Goal: Task Accomplishment & Management: Complete application form

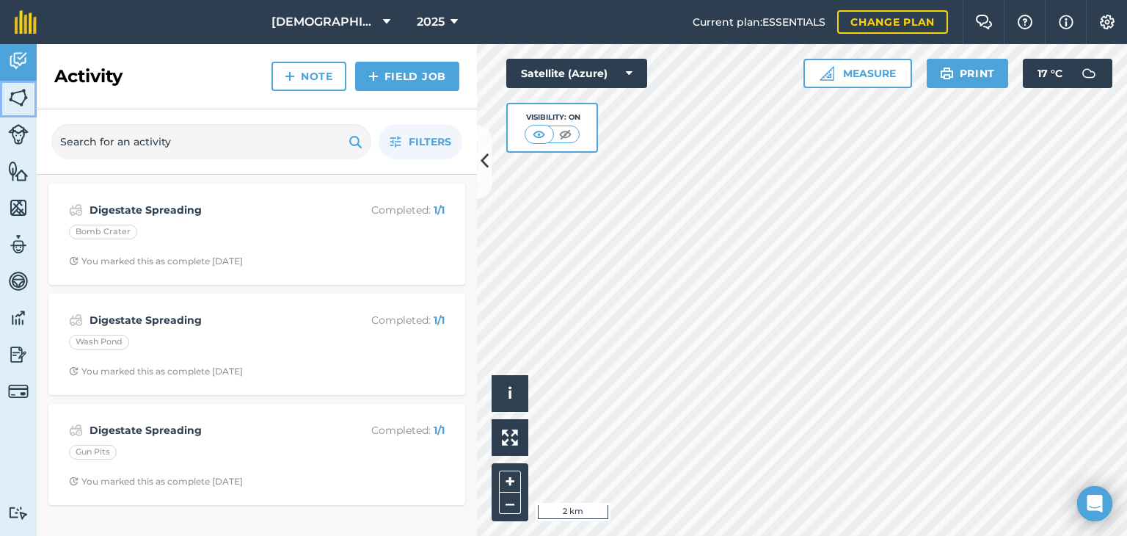
click at [18, 96] on img at bounding box center [18, 98] width 21 height 22
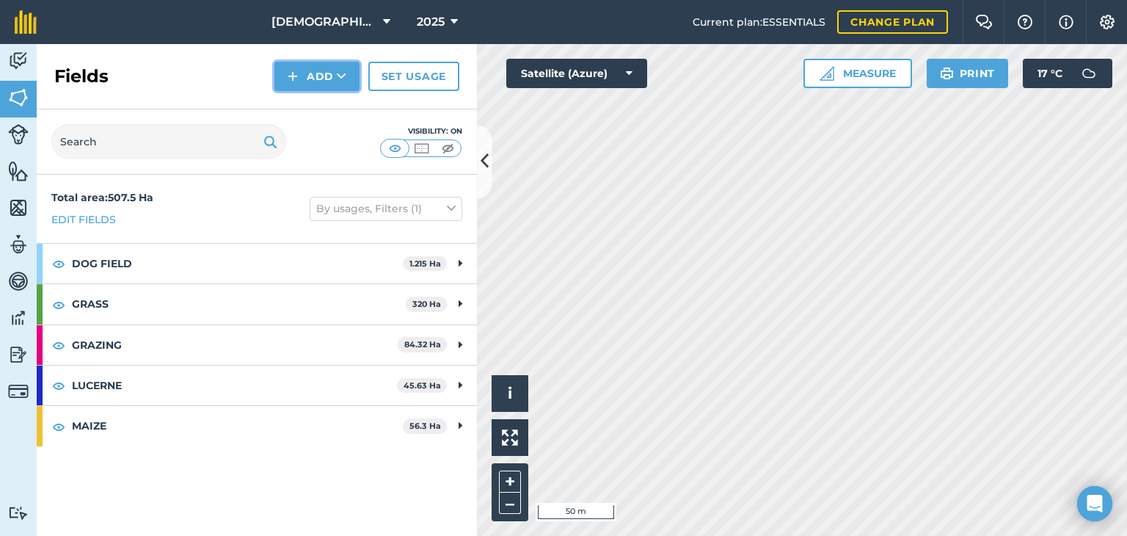
click at [317, 84] on button "Add" at bounding box center [316, 76] width 85 height 29
click at [310, 107] on link "Draw" at bounding box center [317, 109] width 81 height 32
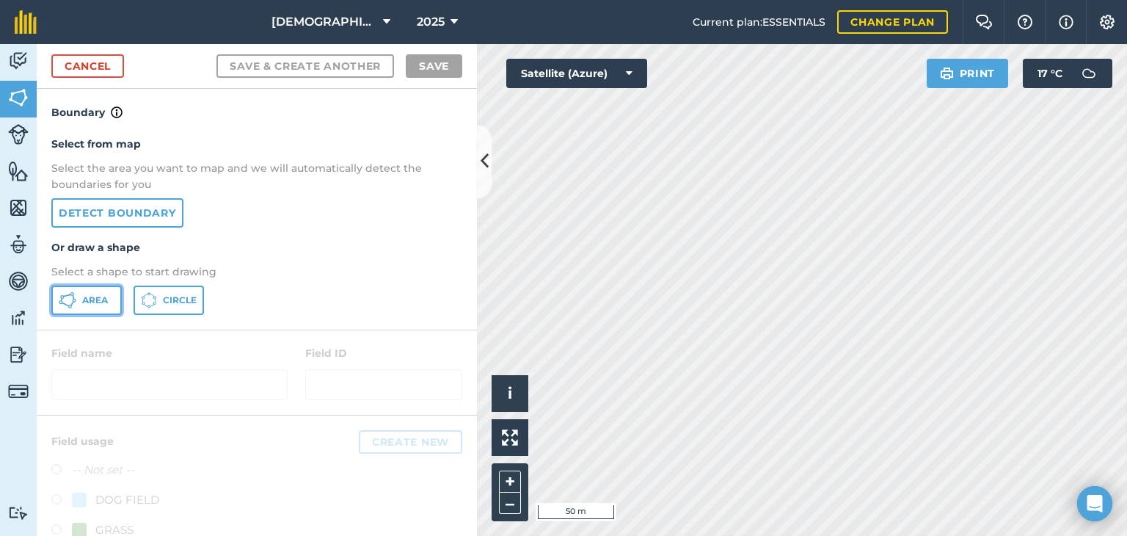
click at [108, 301] on button "Area" at bounding box center [86, 299] width 70 height 29
click at [481, 172] on icon at bounding box center [485, 162] width 8 height 26
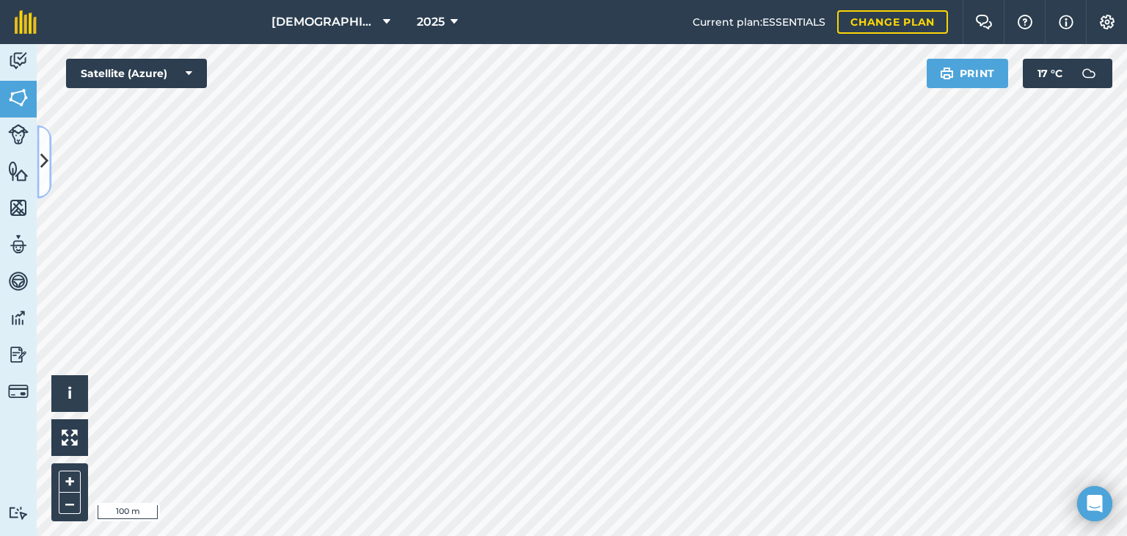
click at [45, 184] on button at bounding box center [44, 161] width 15 height 73
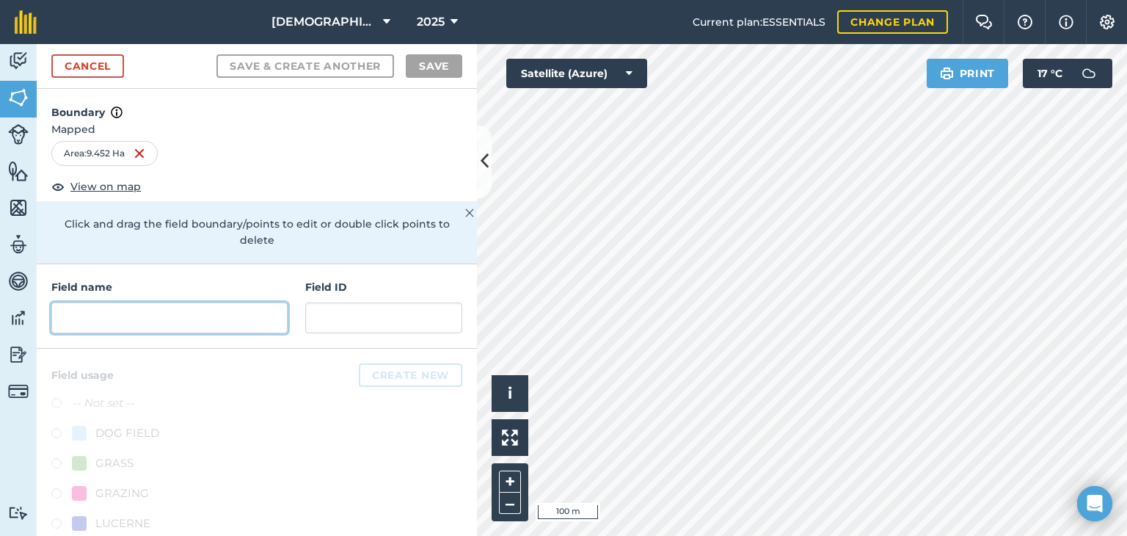
click at [115, 308] on input "text" at bounding box center [169, 317] width 236 height 31
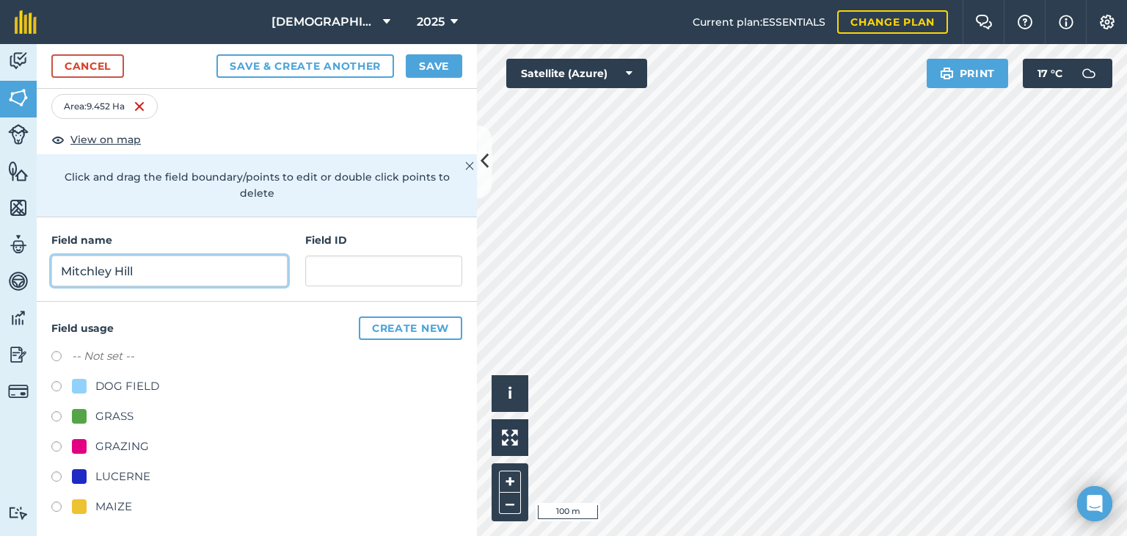
scroll to position [53, 0]
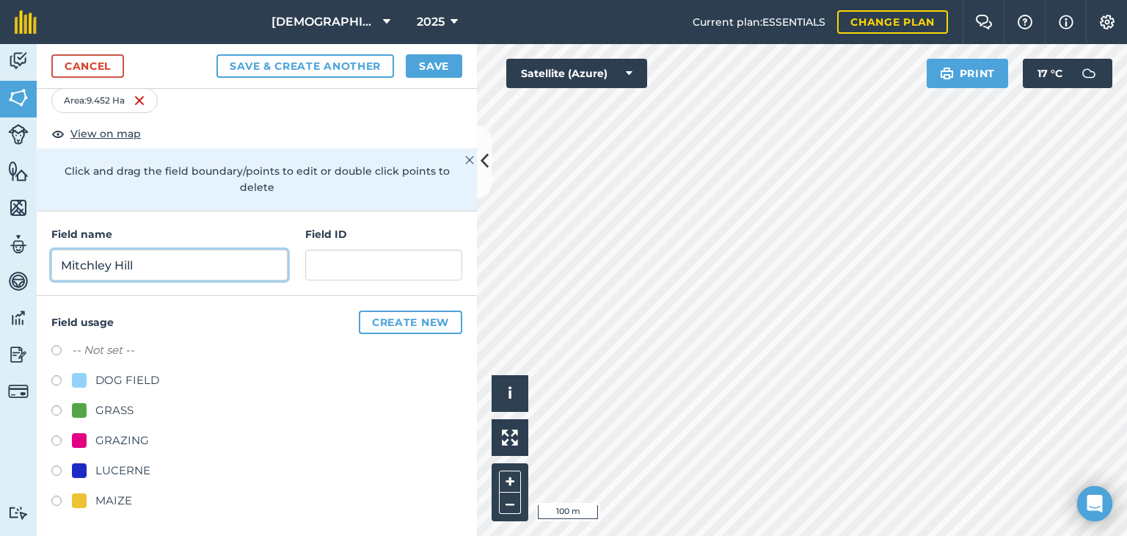
type input "Mitchley Hill"
click at [55, 410] on label at bounding box center [61, 412] width 21 height 15
radio input "true"
click at [440, 73] on button "Save" at bounding box center [434, 65] width 57 height 23
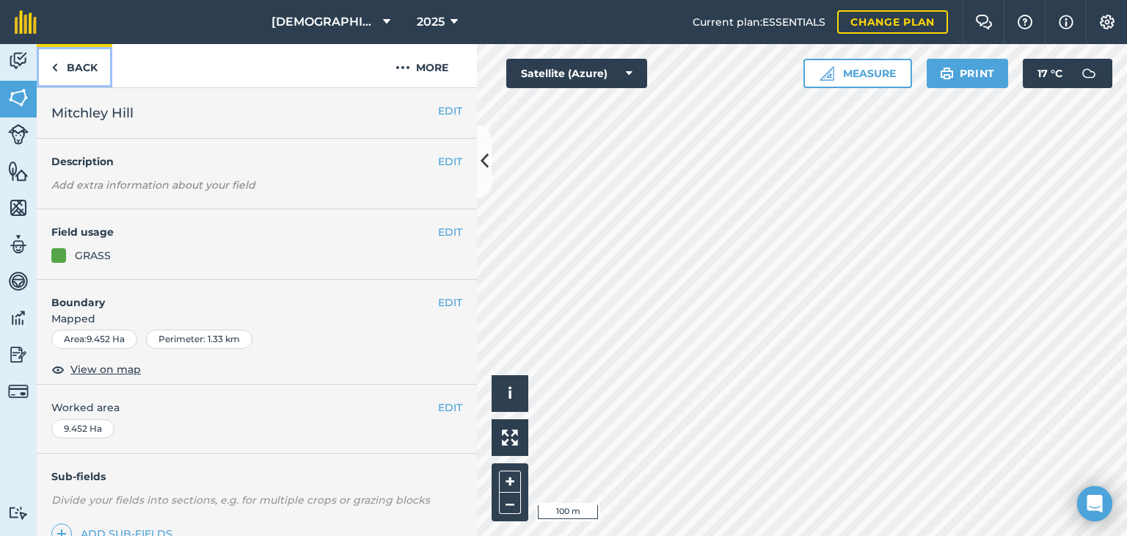
click at [79, 62] on link "Back" at bounding box center [75, 65] width 76 height 43
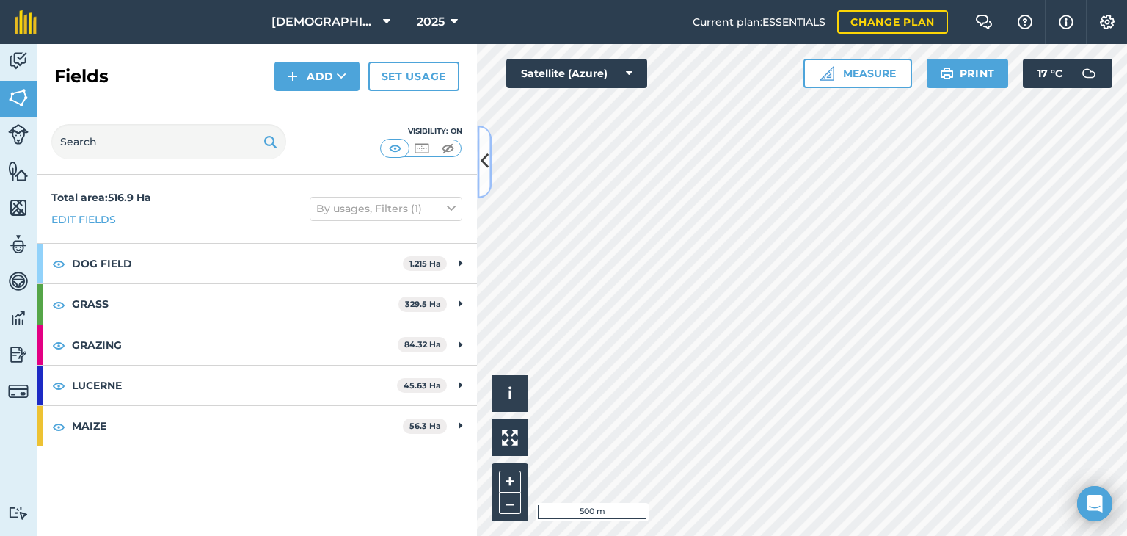
click at [478, 173] on button at bounding box center [484, 161] width 15 height 73
